Goal: Task Accomplishment & Management: Manage account settings

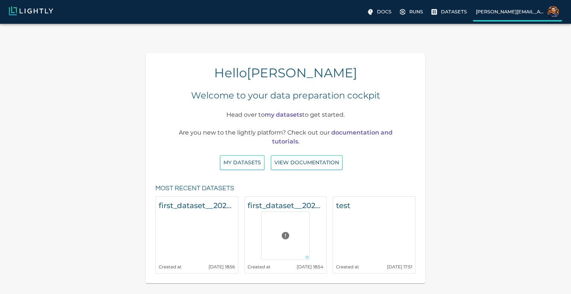
click at [543, 20] on label "[PERSON_NAME][EMAIL_ADDRESS]" at bounding box center [517, 13] width 89 height 18
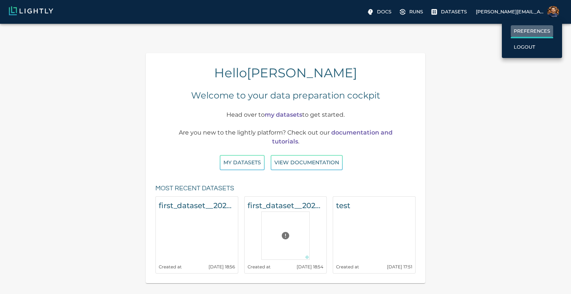
click at [537, 31] on p "Preferences" at bounding box center [532, 31] width 36 height 7
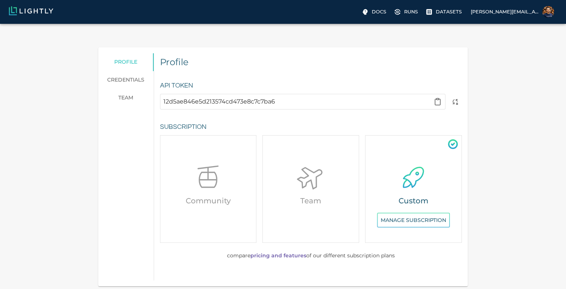
click at [415, 174] on icon at bounding box center [413, 177] width 30 height 30
click at [409, 212] on button "Manage Subscription" at bounding box center [413, 219] width 73 height 15
click at [205, 194] on h6 "Community" at bounding box center [208, 200] width 90 height 12
click at [211, 162] on icon at bounding box center [208, 177] width 30 height 30
click at [129, 89] on link "team" at bounding box center [125, 98] width 55 height 18
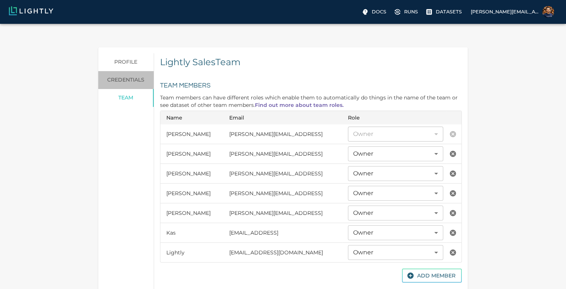
click at [125, 71] on link "credentials" at bounding box center [125, 80] width 55 height 18
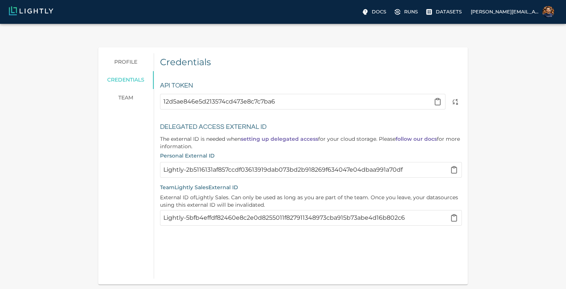
click at [131, 53] on link "profile" at bounding box center [125, 62] width 55 height 18
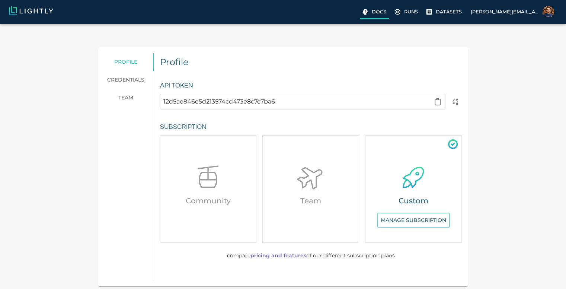
click at [386, 11] on p "Docs" at bounding box center [378, 11] width 15 height 7
click at [452, 18] on label "Datasets" at bounding box center [444, 12] width 41 height 13
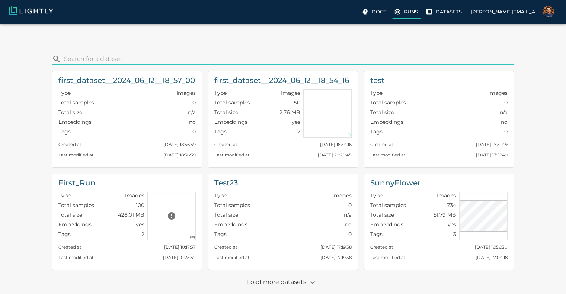
click at [421, 16] on label "Runs" at bounding box center [406, 12] width 29 height 13
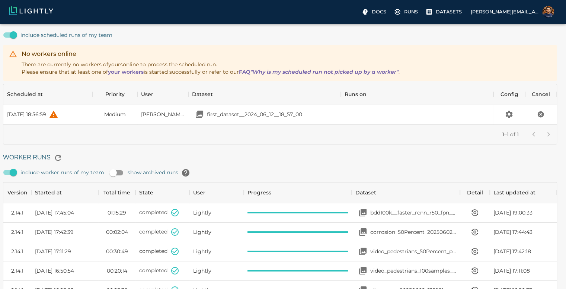
scroll to position [0, 3]
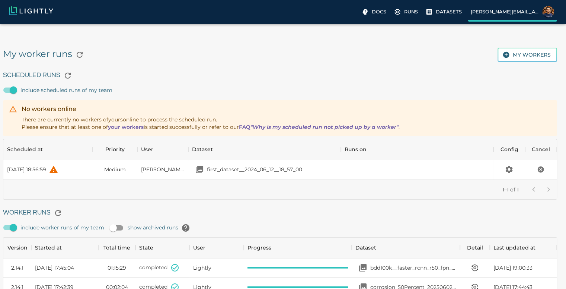
click at [534, 9] on p "[PERSON_NAME][EMAIL_ADDRESS]" at bounding box center [504, 11] width 68 height 7
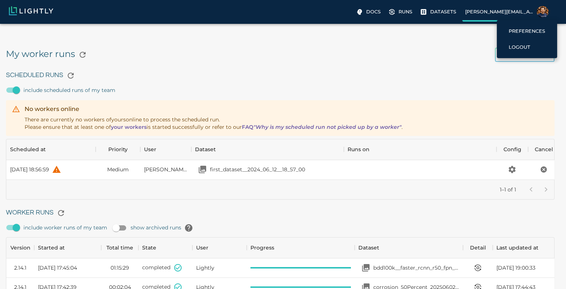
scroll to position [0, 0]
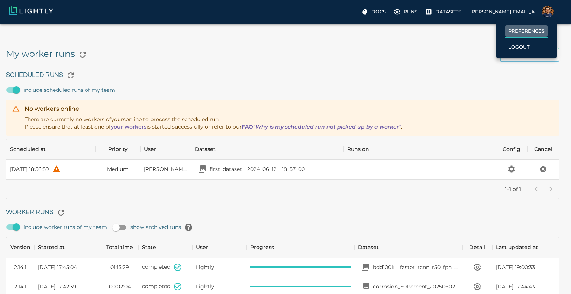
click at [530, 28] on p "Preferences" at bounding box center [526, 31] width 36 height 7
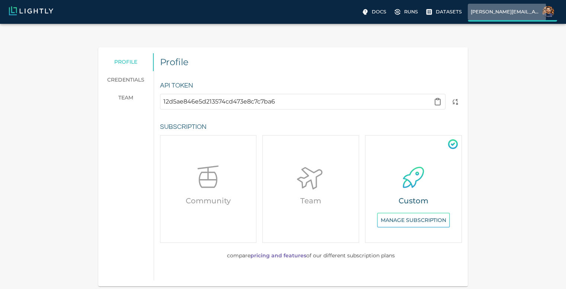
click at [501, 12] on p "[PERSON_NAME][EMAIL_ADDRESS]" at bounding box center [504, 11] width 68 height 7
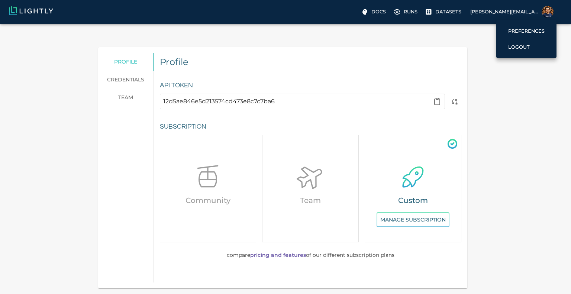
click at [271, 45] on div at bounding box center [285, 147] width 571 height 294
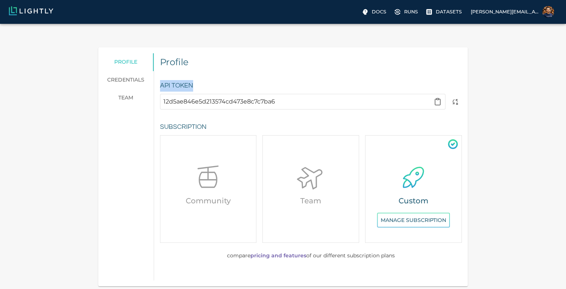
drag, startPoint x: 271, startPoint y: 45, endPoint x: 247, endPoint y: 88, distance: 48.8
click at [247, 88] on div "Profile API Token 12d5ae846e5d213574cd473e8c7c7ba6 Subscription Community Team …" at bounding box center [304, 162] width 313 height 236
